Goal: Obtain resource: Download file/media

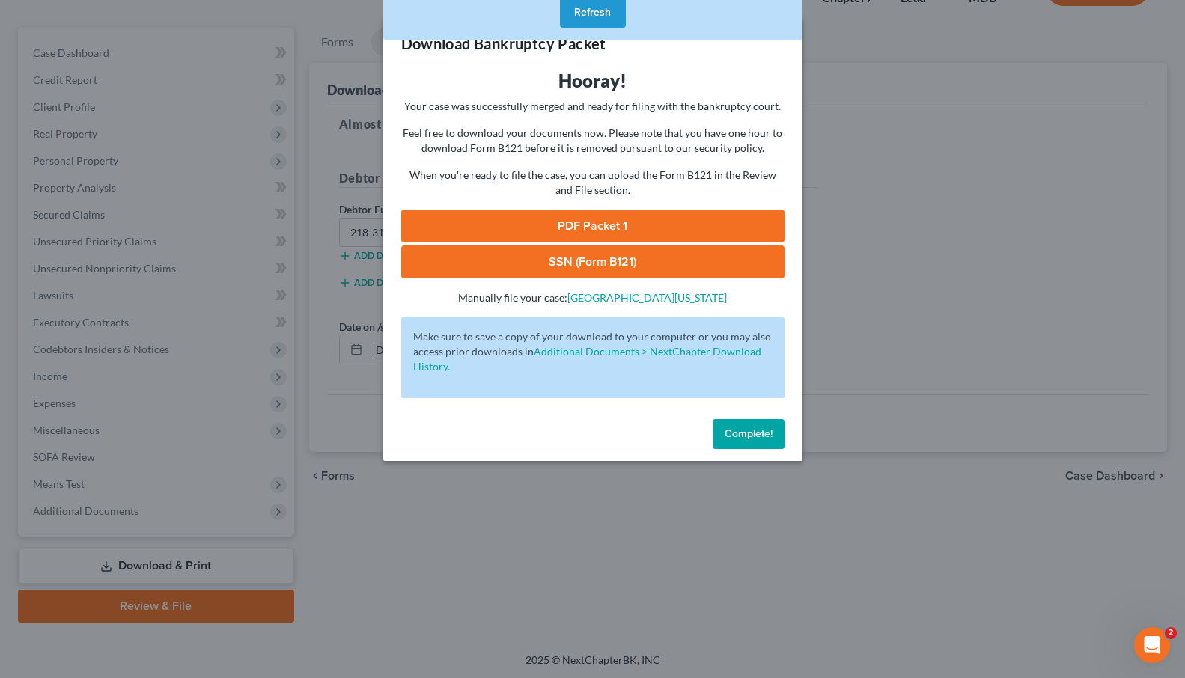
click at [739, 438] on span "Complete!" at bounding box center [749, 434] width 48 height 13
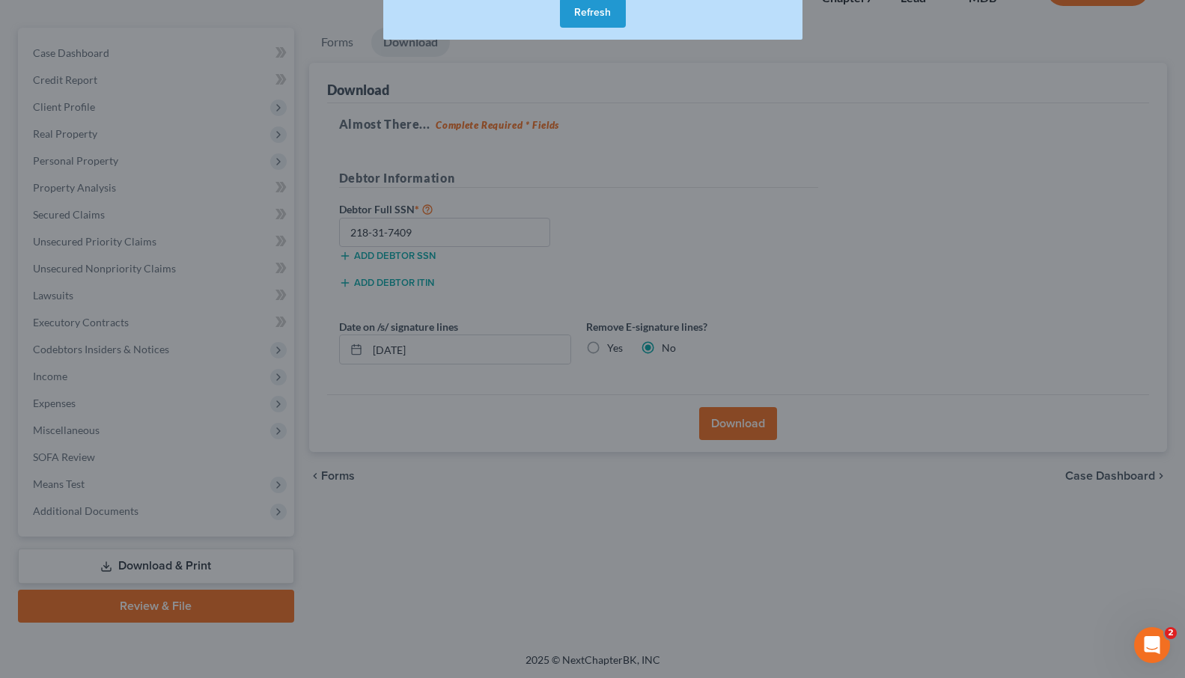
drag, startPoint x: 739, startPoint y: 438, endPoint x: 685, endPoint y: 392, distance: 70.7
click at [732, 436] on div "Download Bankruptcy Packet Hooray! Your case was successfully merged and ready …" at bounding box center [592, 339] width 1185 height 678
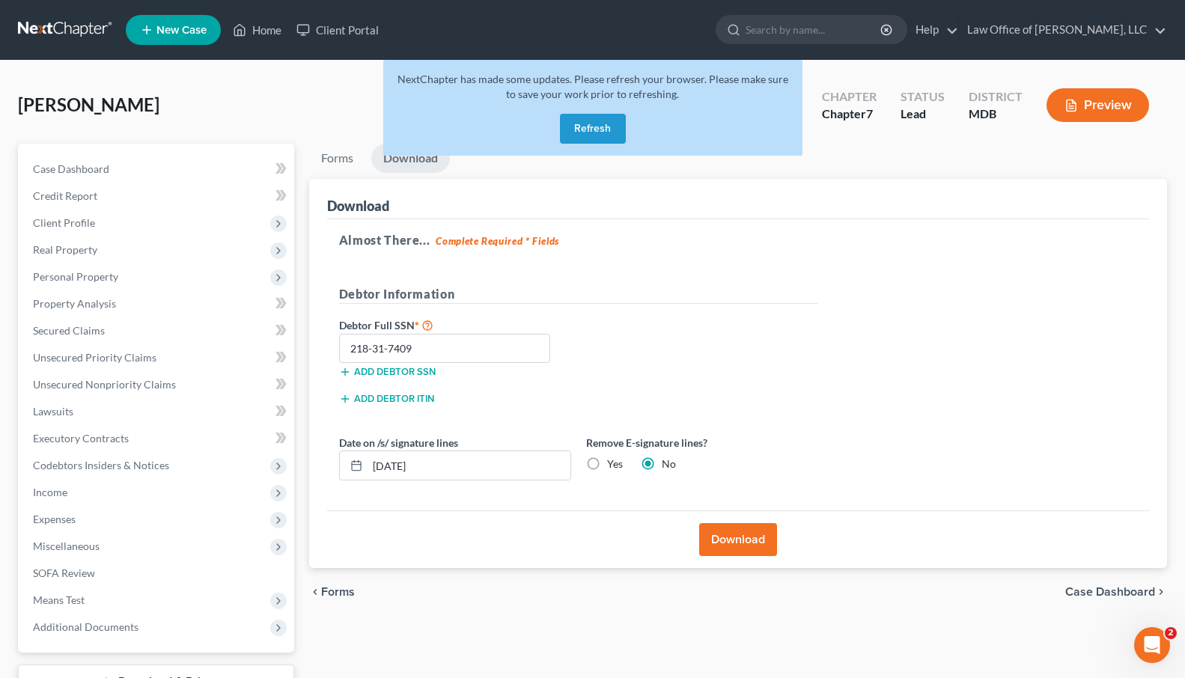
click at [615, 132] on button "Refresh" at bounding box center [593, 129] width 66 height 30
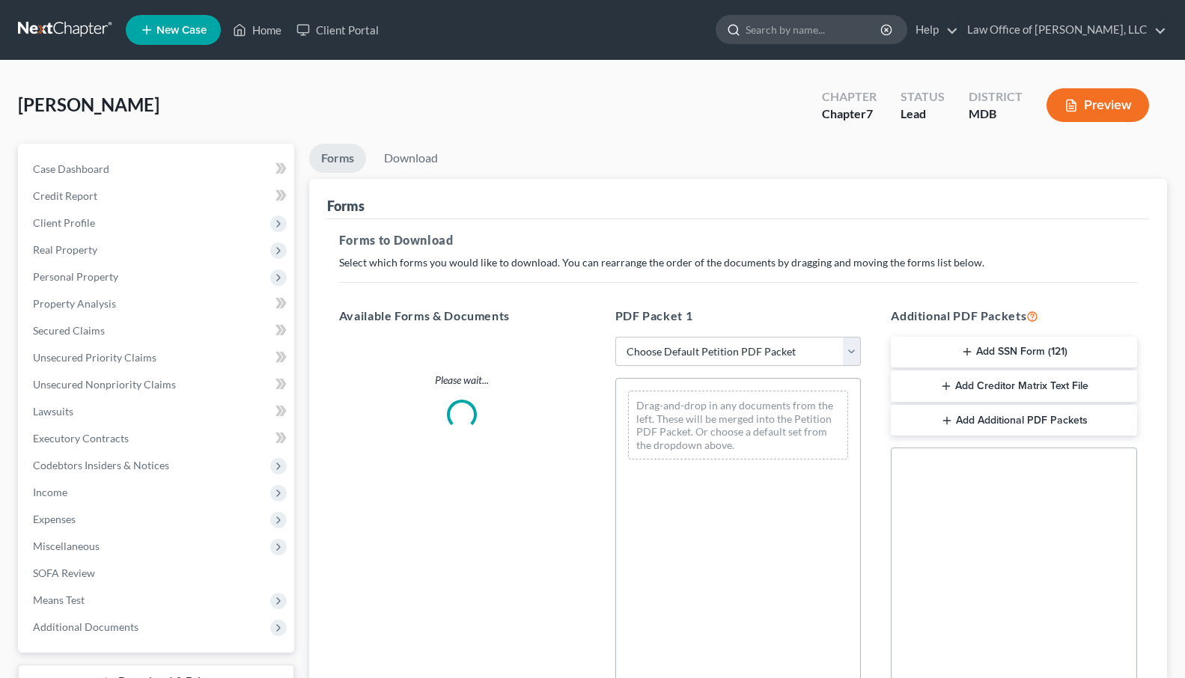
click at [807, 25] on input "search" at bounding box center [814, 30] width 137 height 28
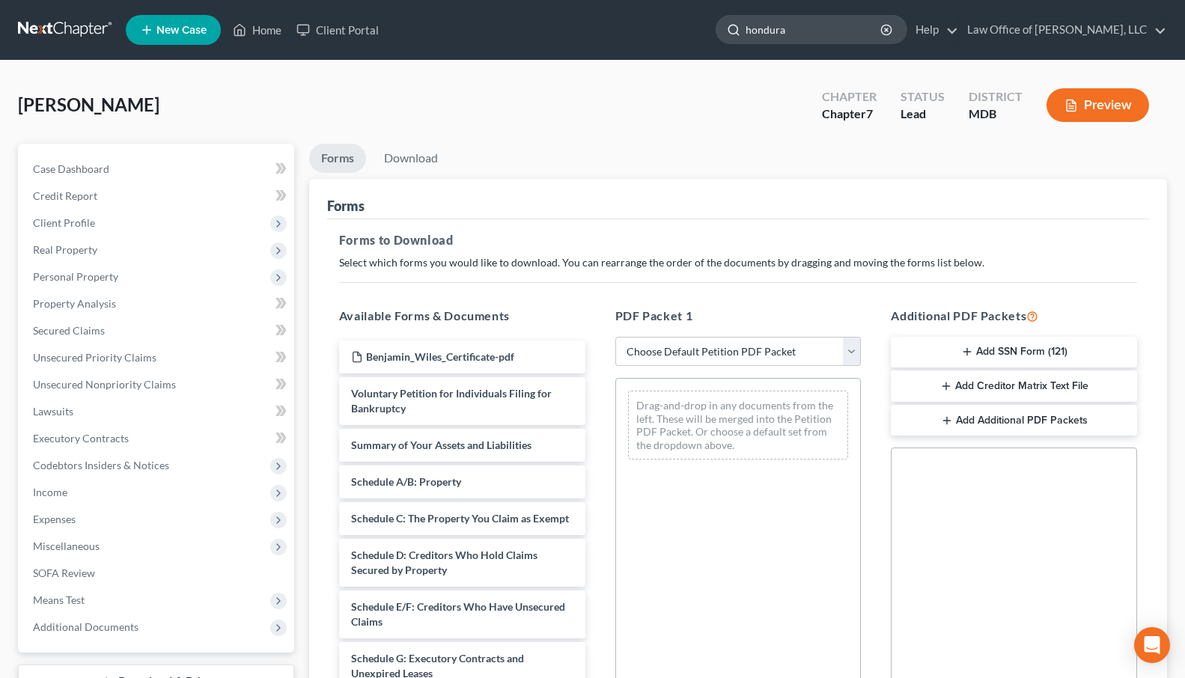
type input "[GEOGRAPHIC_DATA]"
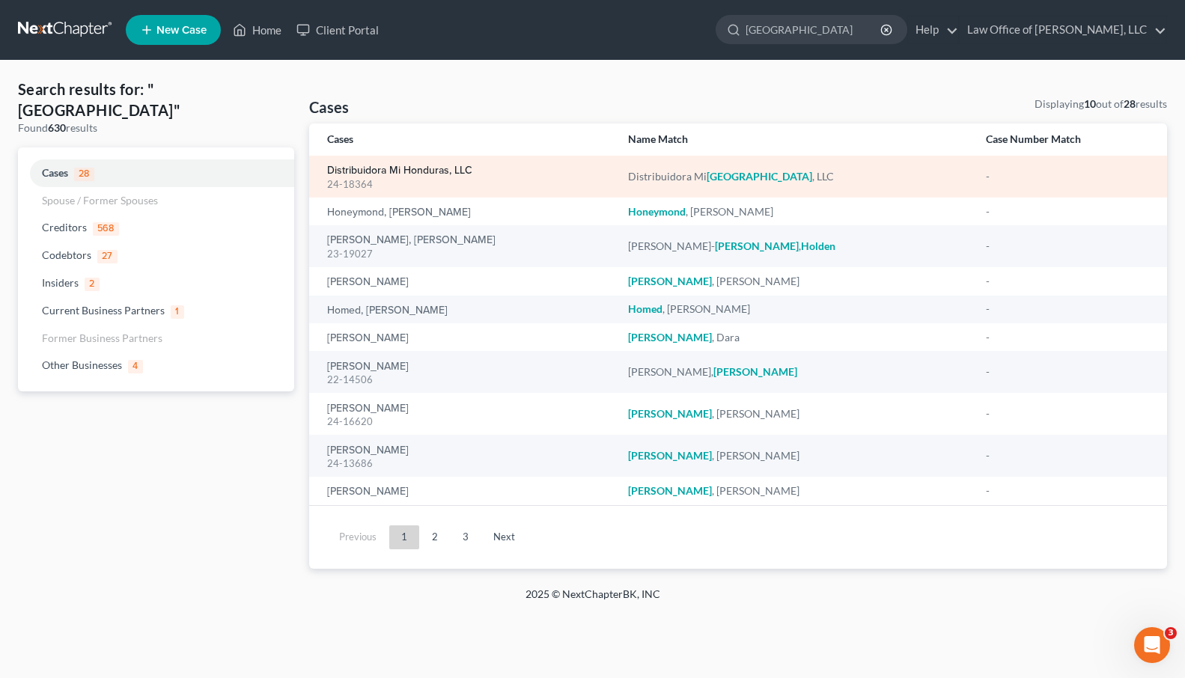
click at [331, 172] on link "Distribuidora Mi Honduras, LLC" at bounding box center [399, 171] width 145 height 10
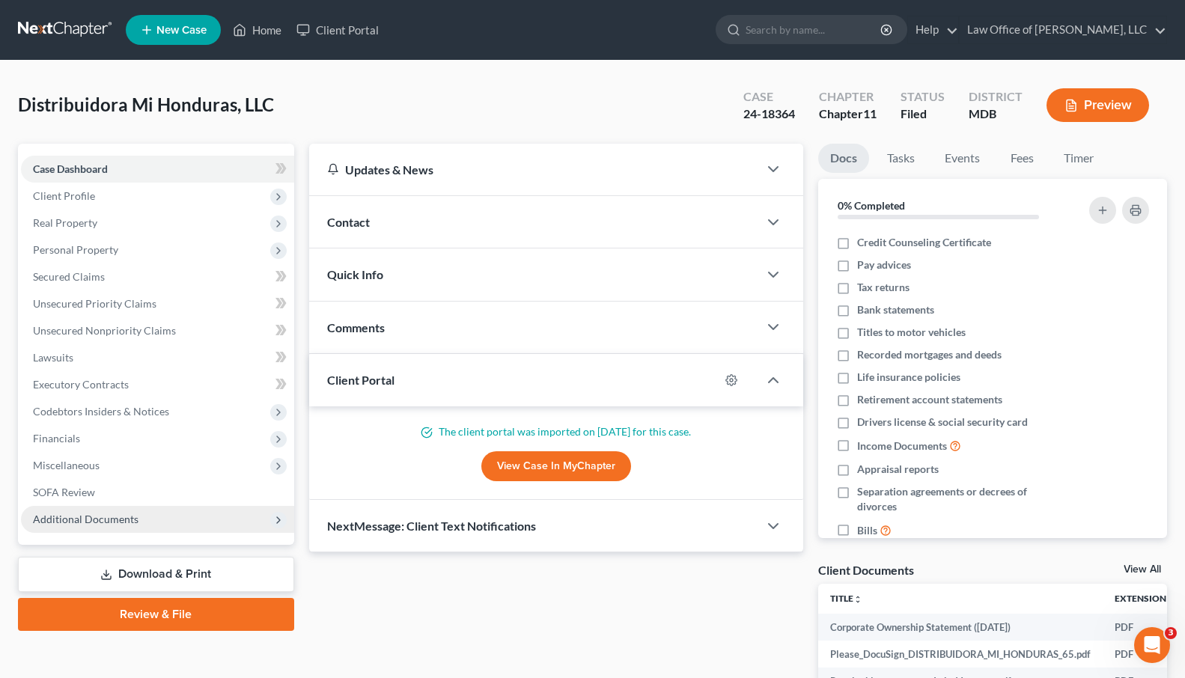
click at [206, 522] on span "Additional Documents" at bounding box center [157, 519] width 273 height 27
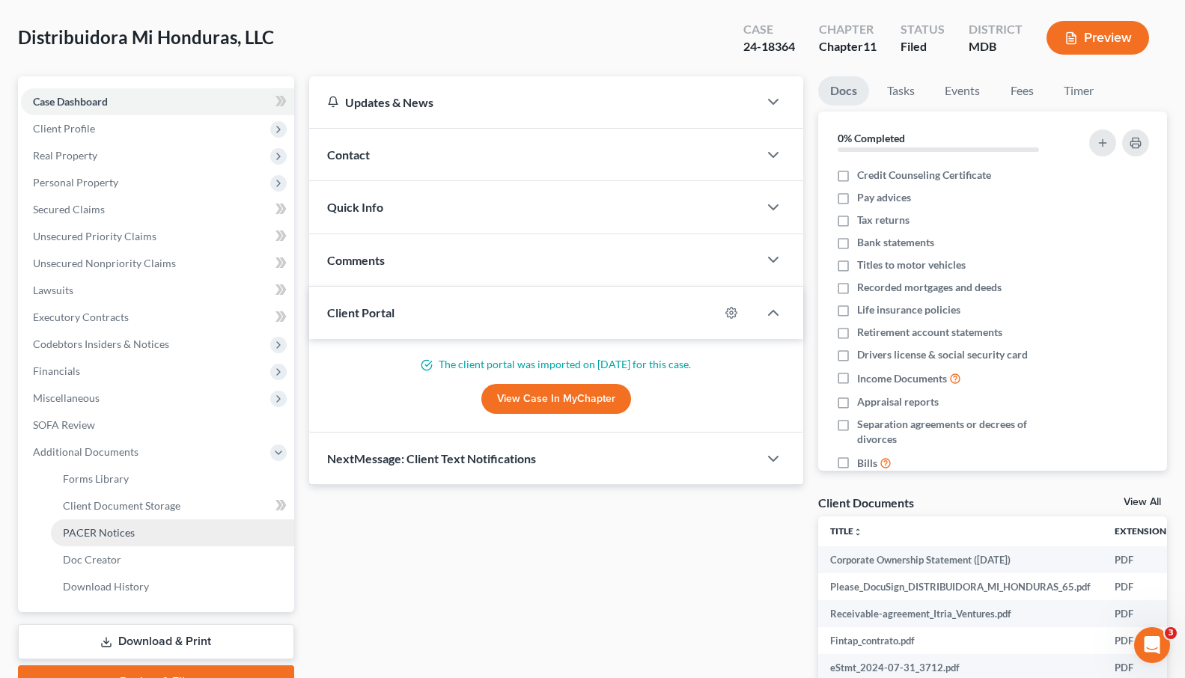
click at [162, 530] on link "PACER Notices" at bounding box center [172, 533] width 243 height 27
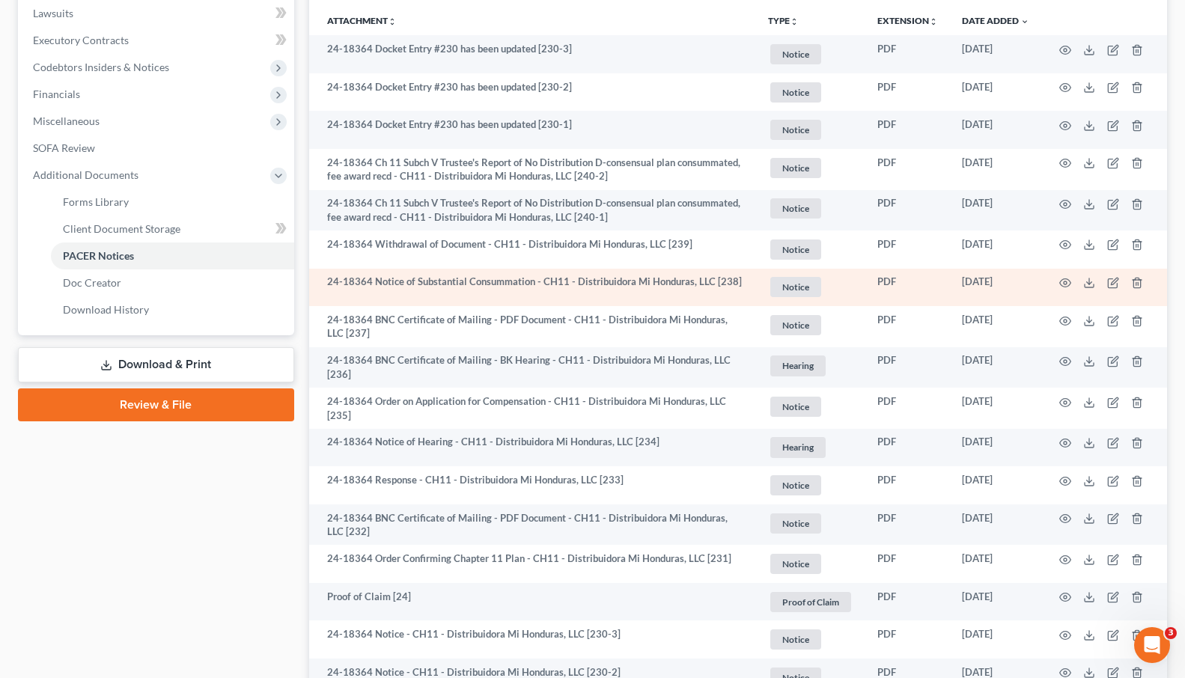
scroll to position [371, 0]
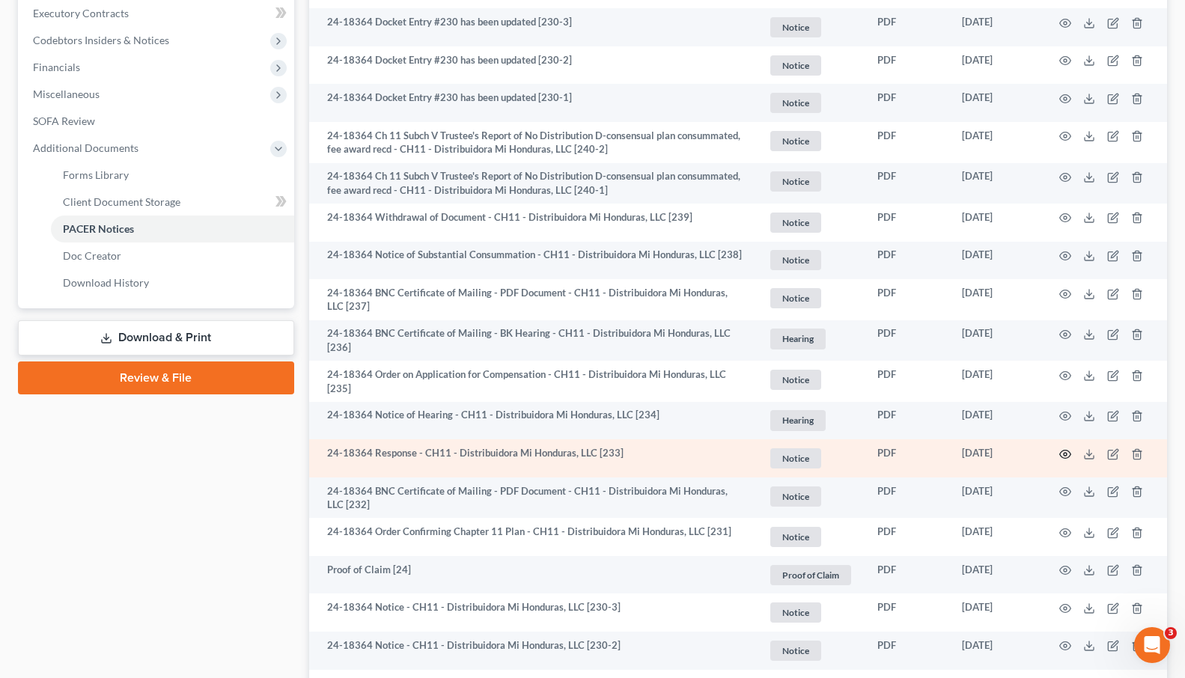
click at [1066, 456] on icon "button" at bounding box center [1066, 455] width 12 height 12
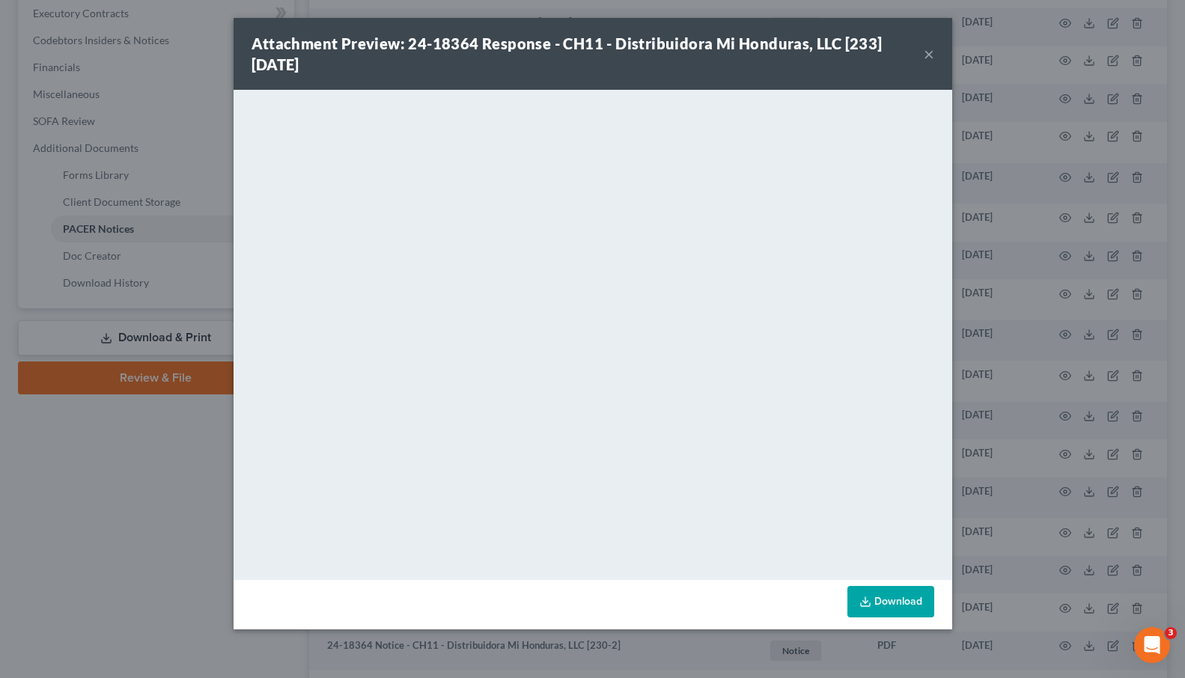
click at [931, 56] on button "×" at bounding box center [929, 54] width 10 height 18
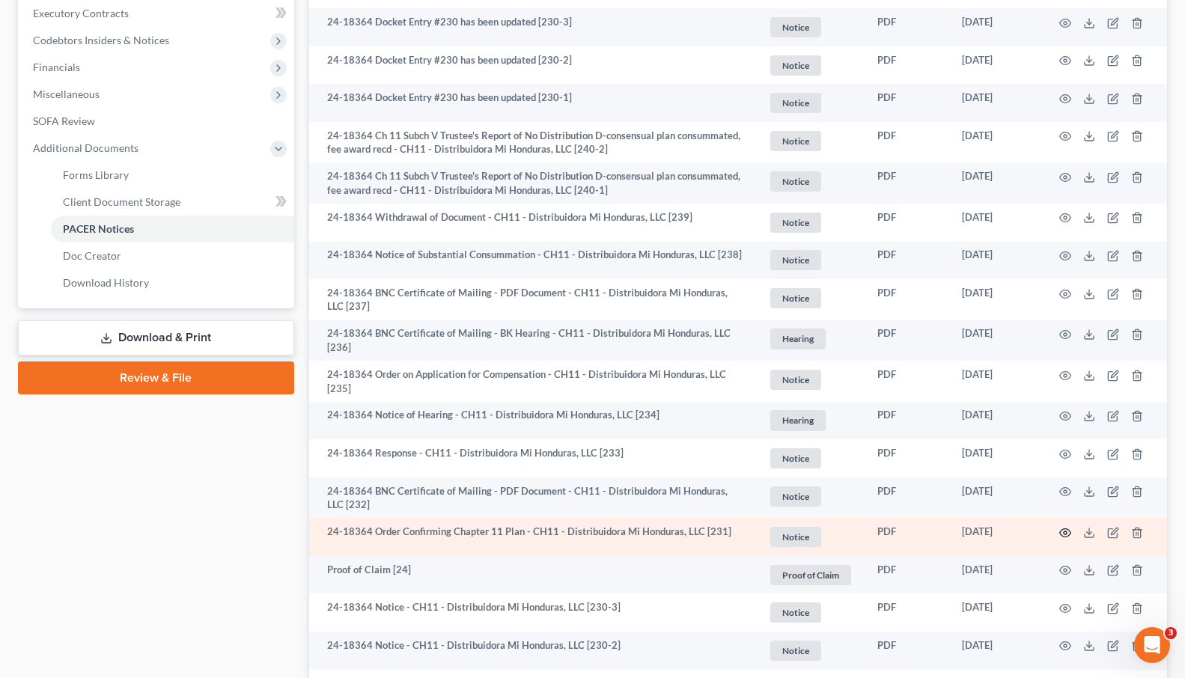
click at [1066, 529] on icon "button" at bounding box center [1065, 533] width 11 height 8
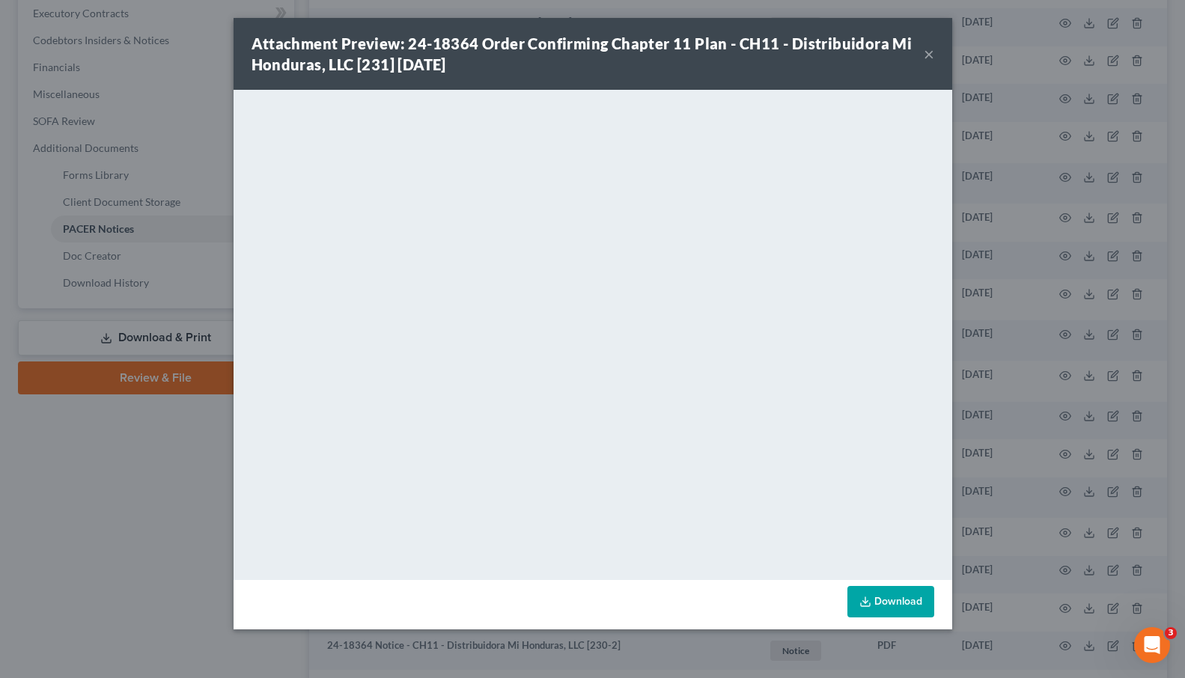
click at [932, 51] on button "×" at bounding box center [929, 54] width 10 height 18
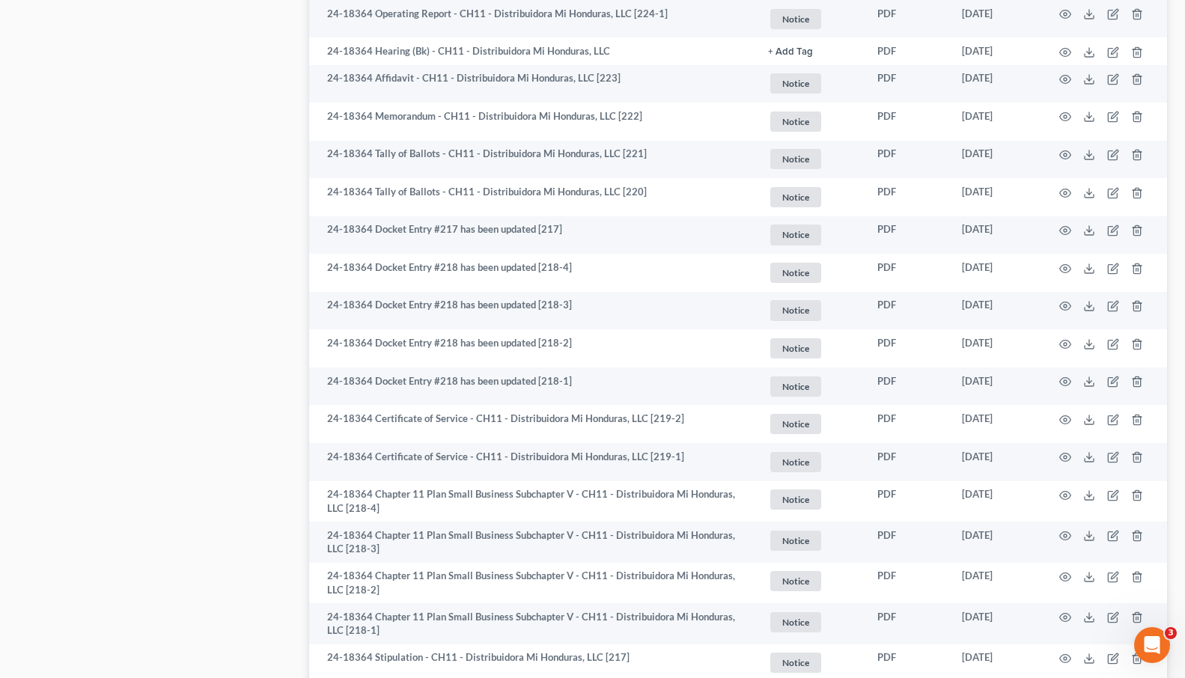
scroll to position [1691, 0]
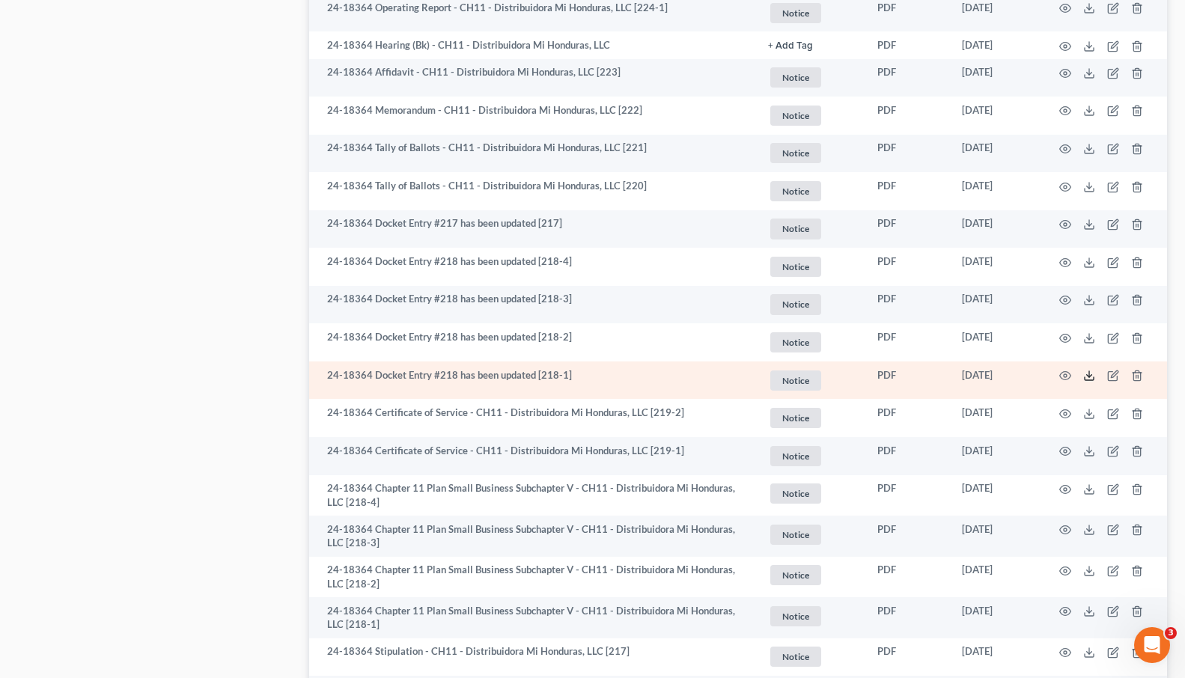
click at [1088, 377] on icon at bounding box center [1090, 376] width 12 height 12
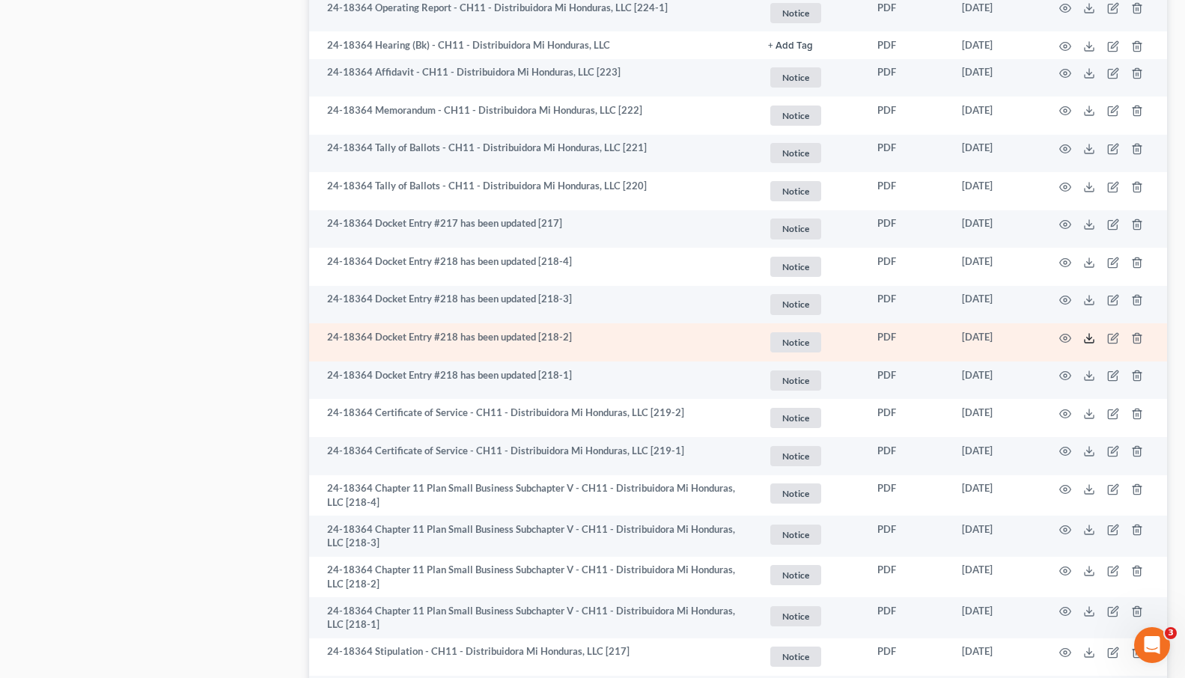
click at [1086, 340] on icon at bounding box center [1090, 339] width 12 height 12
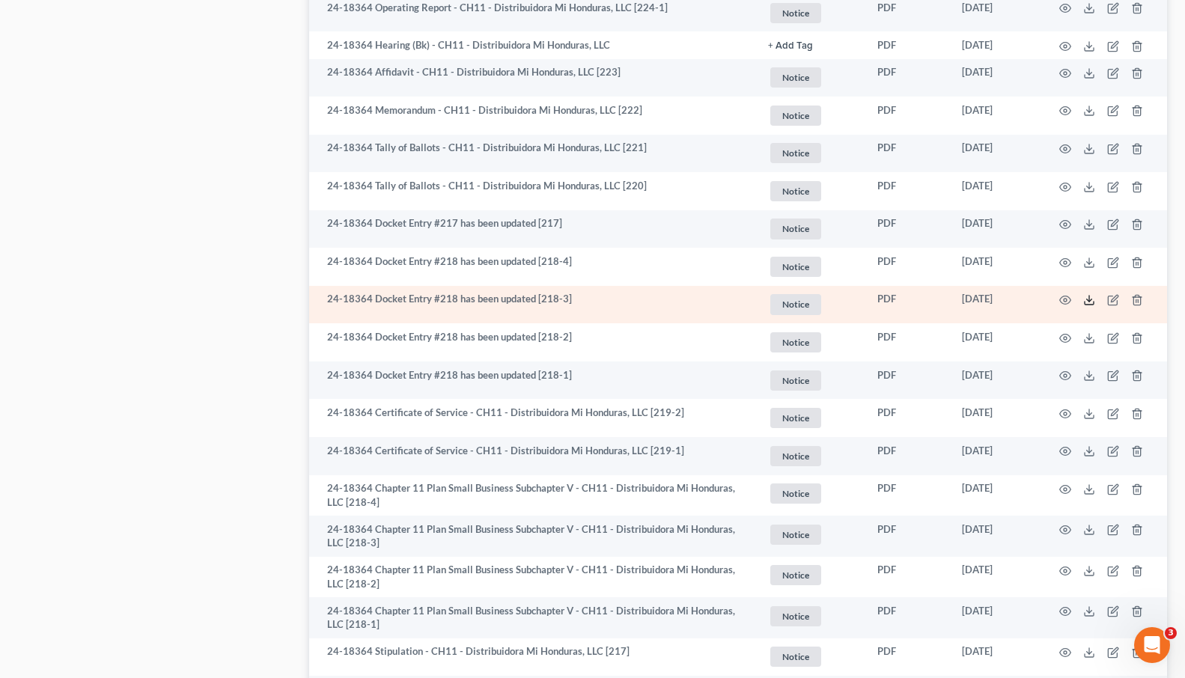
click at [1090, 300] on line at bounding box center [1090, 299] width 0 height 6
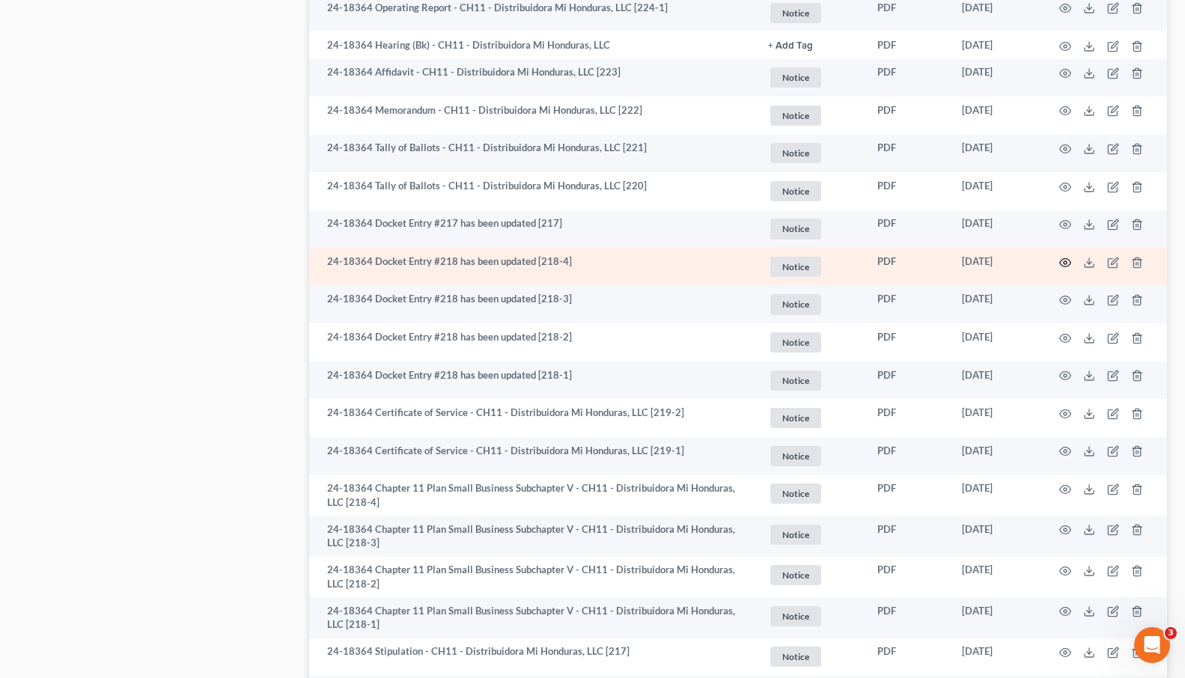
click at [1064, 263] on circle "button" at bounding box center [1065, 262] width 3 height 3
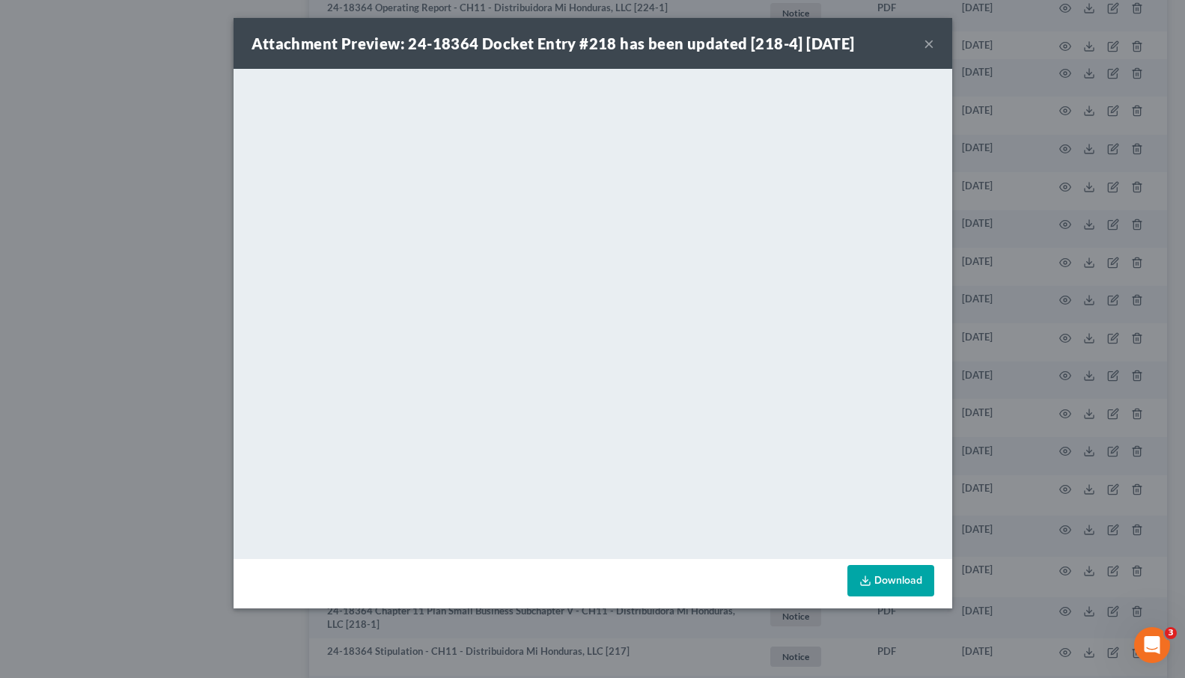
click at [932, 49] on button "×" at bounding box center [929, 43] width 10 height 18
